Goal: Transaction & Acquisition: Register for event/course

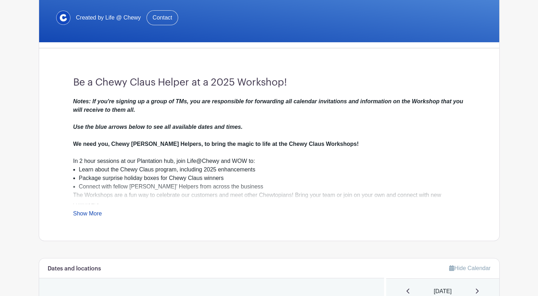
scroll to position [138, 0]
click at [89, 210] on div "Notes: If you're signing up a group of TMs, you are responsible for forwarding …" at bounding box center [269, 157] width 392 height 121
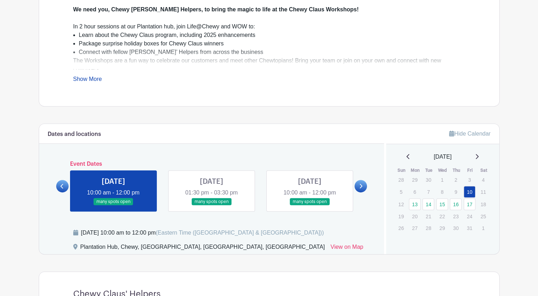
scroll to position [271, 0]
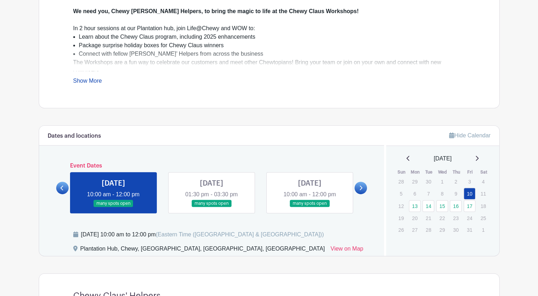
click at [361, 187] on icon at bounding box center [361, 188] width 3 height 5
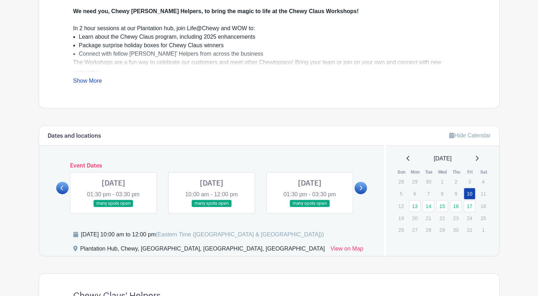
click at [310, 208] on link at bounding box center [310, 208] width 0 height 0
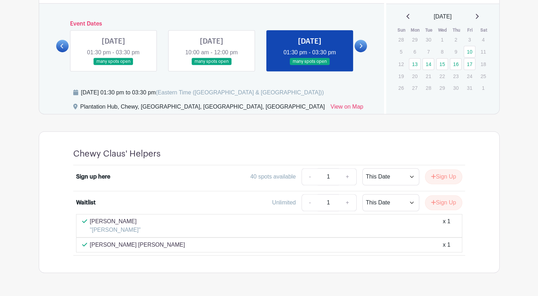
scroll to position [432, 0]
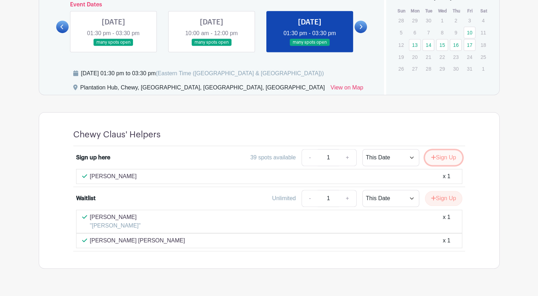
click at [431, 156] on icon "submit" at bounding box center [433, 157] width 5 height 5
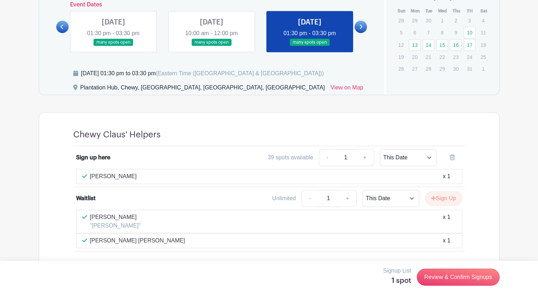
scroll to position [447, 0]
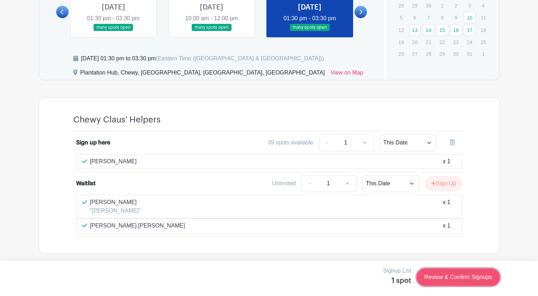
click at [447, 279] on link "Review & Confirm Signups" at bounding box center [458, 277] width 82 height 17
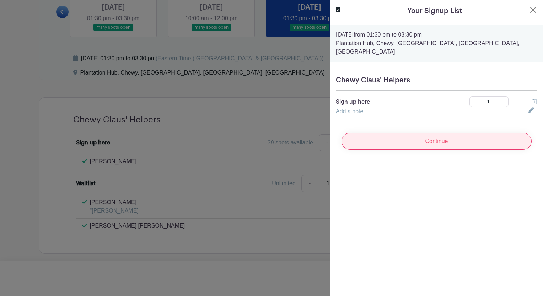
click at [444, 133] on input "Continue" at bounding box center [437, 141] width 190 height 17
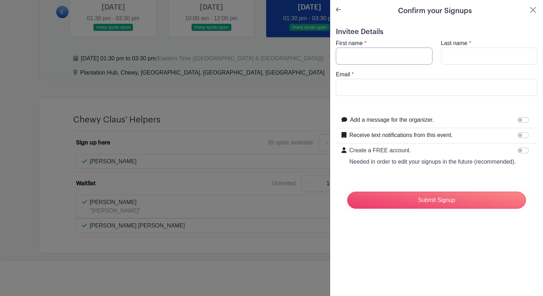
click at [395, 52] on input "First name" at bounding box center [384, 56] width 97 height 17
type input "[PERSON_NAME]"
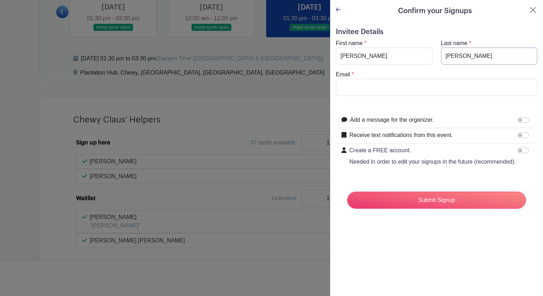
type input "[PERSON_NAME]"
type input "[EMAIL_ADDRESS][DOMAIN_NAME]"
click at [347, 192] on input "Submit Signup" at bounding box center [436, 200] width 179 height 17
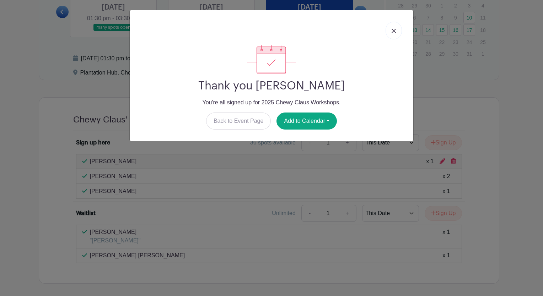
click at [398, 29] on link at bounding box center [394, 31] width 16 height 18
